Goal: Find specific page/section: Find specific page/section

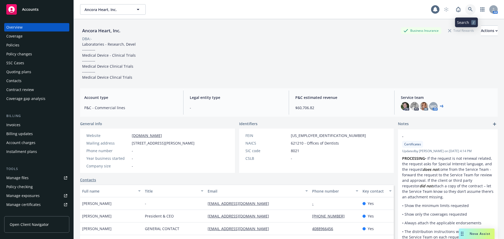
click at [468, 9] on icon at bounding box center [470, 9] width 5 height 5
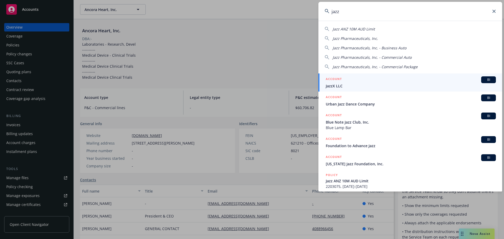
click at [376, 39] on div "Jazz Pharmaceuticals, Inc." at bounding box center [410, 39] width 171 height 6
type input "Jazz Pharmaceuticals, Inc."
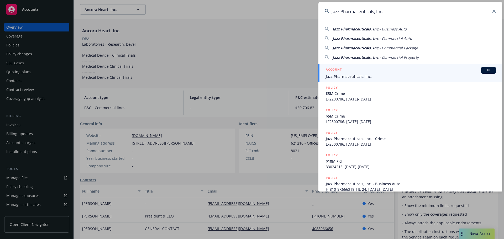
click at [363, 76] on span "Jazz Pharmaceuticals, Inc." at bounding box center [411, 77] width 170 height 6
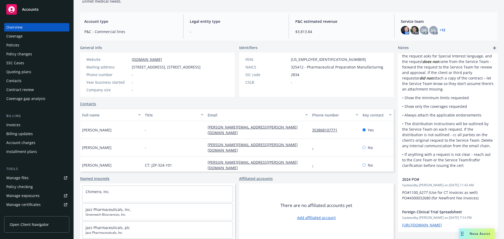
scroll to position [54, 0]
click at [410, 222] on link "[URL][DOMAIN_NAME]" at bounding box center [422, 224] width 40 height 5
